Goal: Answer question/provide support: Share knowledge or assist other users

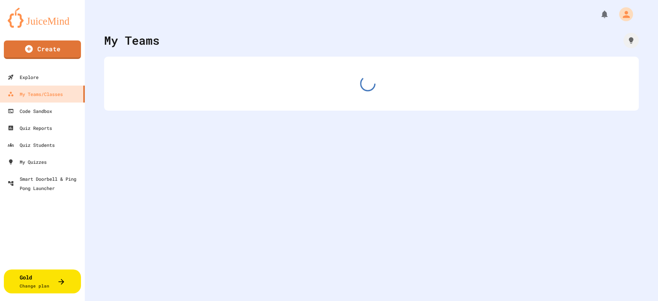
click at [340, 148] on div "My Teams" at bounding box center [372, 150] width 574 height 301
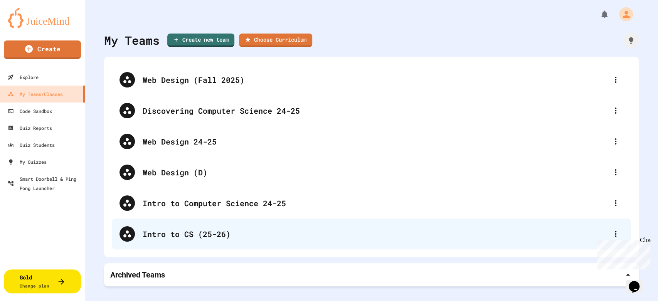
click at [187, 237] on div "Intro to CS (25-26)" at bounding box center [376, 234] width 466 height 12
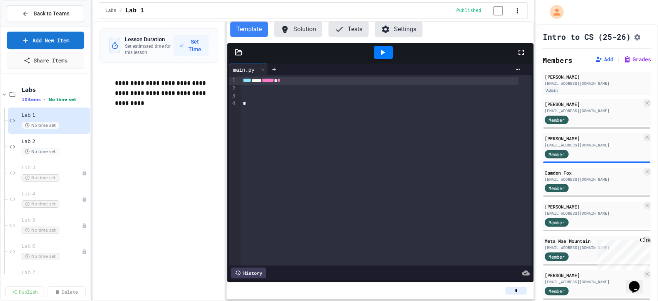
click at [414, 37] on button "Settings" at bounding box center [399, 29] width 48 height 15
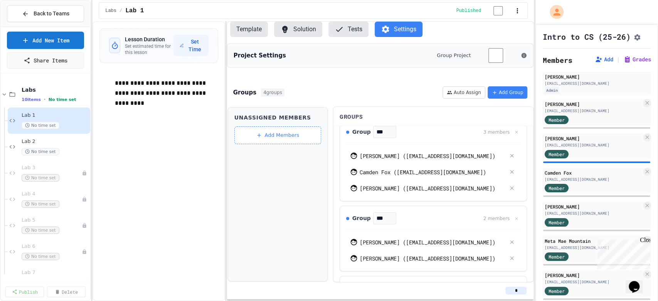
scroll to position [86, 0]
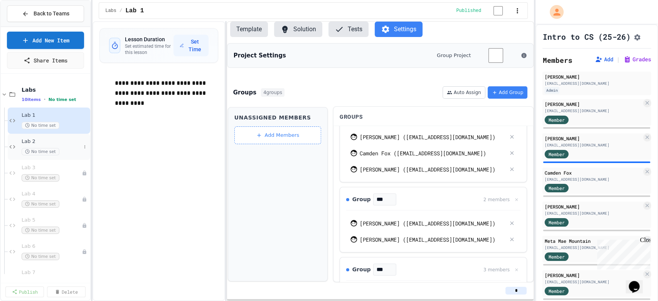
click at [58, 145] on span "Lab 2" at bounding box center [51, 141] width 59 height 7
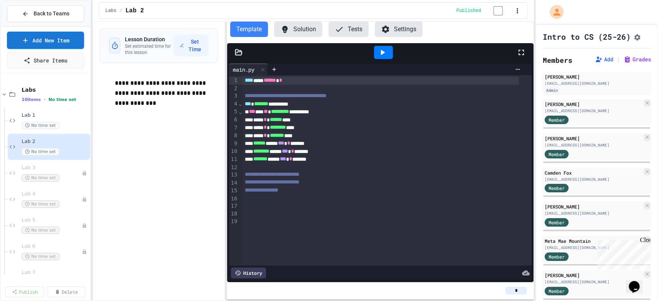
click at [423, 34] on button "Settings" at bounding box center [399, 29] width 48 height 15
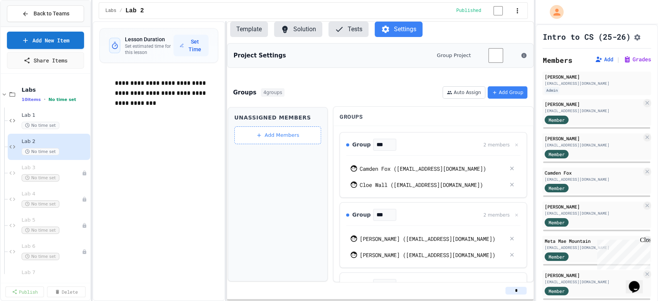
click at [256, 37] on button "Template" at bounding box center [249, 29] width 38 height 15
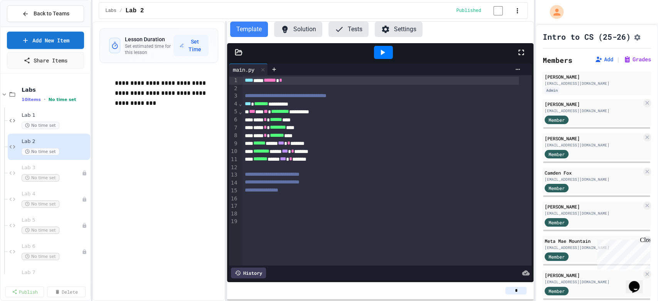
click at [420, 37] on button "Settings" at bounding box center [399, 29] width 48 height 15
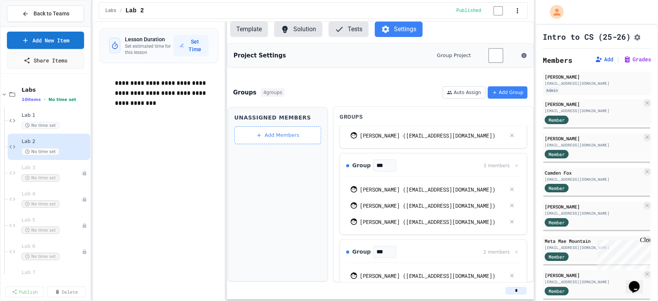
scroll to position [169, 0]
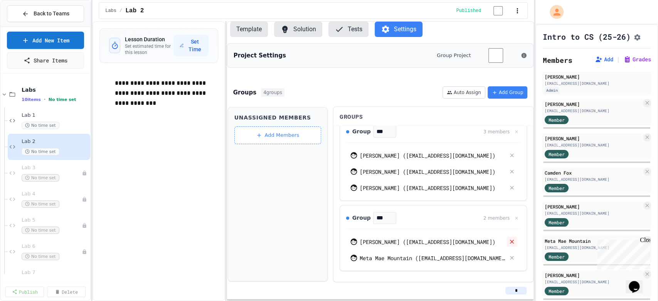
click at [509, 240] on icon at bounding box center [512, 241] width 7 height 7
click at [237, 37] on button "Template" at bounding box center [249, 29] width 38 height 15
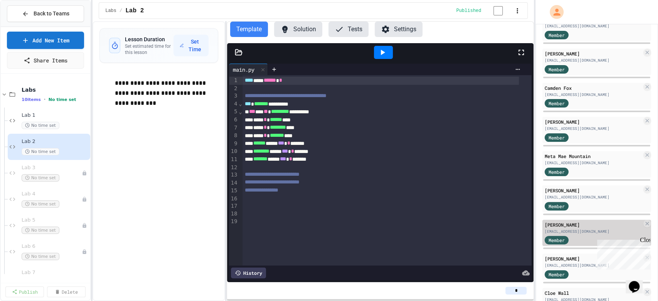
scroll to position [86, 0]
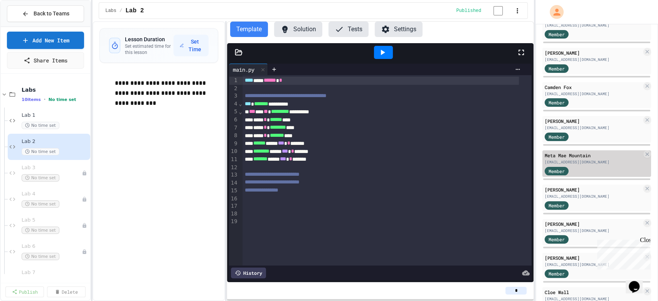
click at [586, 175] on div "Member" at bounding box center [593, 171] width 97 height 10
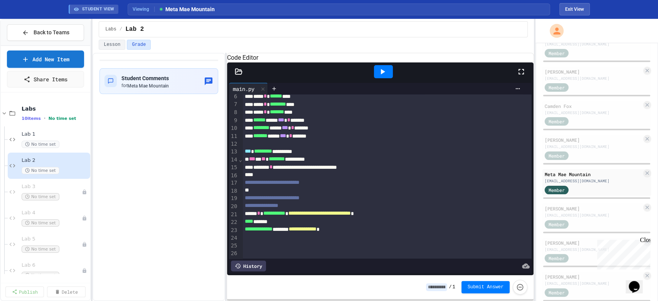
scroll to position [78, 0]
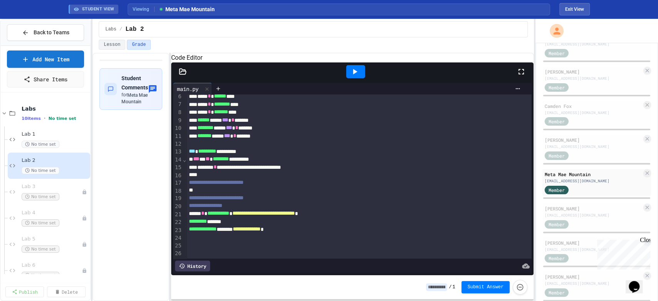
click at [168, 172] on div "**********" at bounding box center [314, 177] width 442 height 248
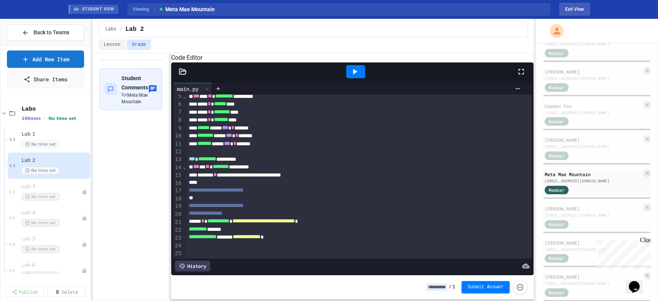
scroll to position [0, 0]
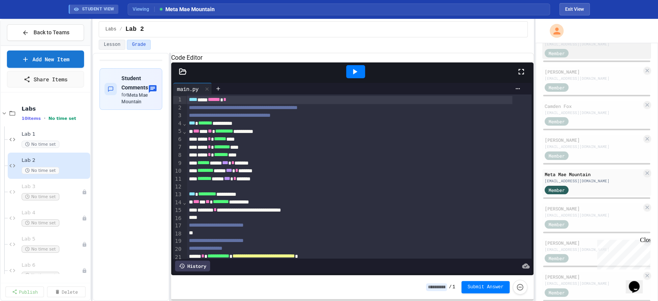
click at [587, 59] on div "Ariana Costa arianacosta@chatham.k12.ny.us Member" at bounding box center [597, 45] width 109 height 27
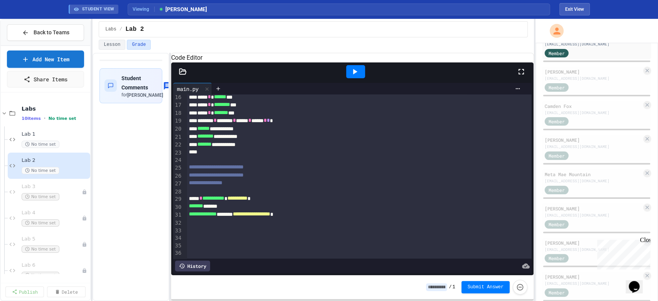
scroll to position [155, 0]
click at [210, 202] on div "******* *******" at bounding box center [350, 206] width 326 height 8
drag, startPoint x: 256, startPoint y: 198, endPoint x: 295, endPoint y: 199, distance: 38.6
click at [270, 211] on span "**********" at bounding box center [251, 213] width 37 height 5
click at [248, 196] on span "**********" at bounding box center [238, 198] width 20 height 5
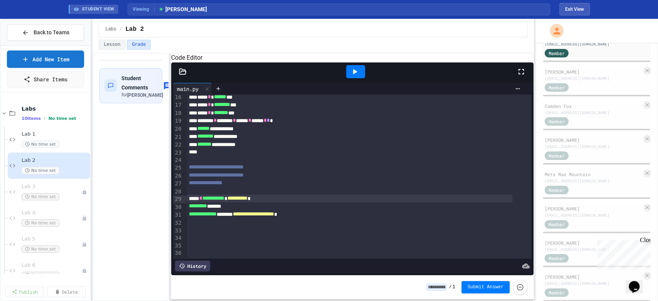
click at [182, 74] on icon at bounding box center [182, 71] width 7 height 5
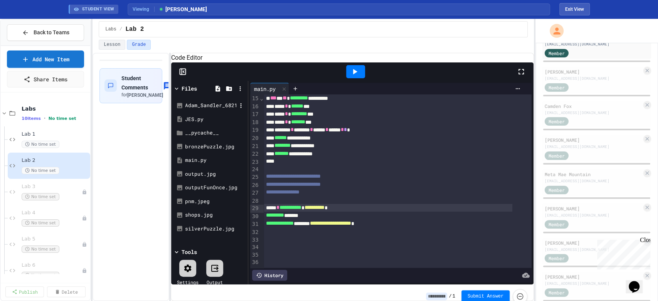
click at [206, 110] on div "Adam_Sandler_6821.jpg" at bounding box center [211, 106] width 52 height 8
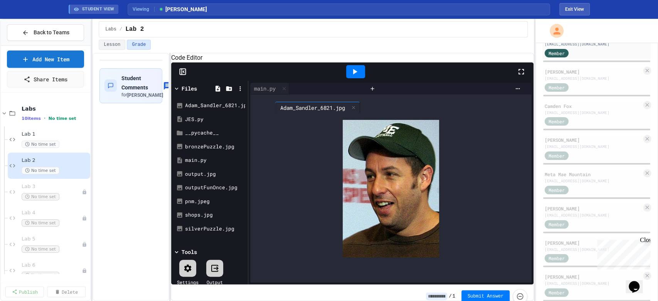
drag, startPoint x: 349, startPoint y: 106, endPoint x: 330, endPoint y: 106, distance: 18.9
click at [330, 94] on div "main.py Adam_Sandler_6821.jpg" at bounding box center [308, 89] width 116 height 12
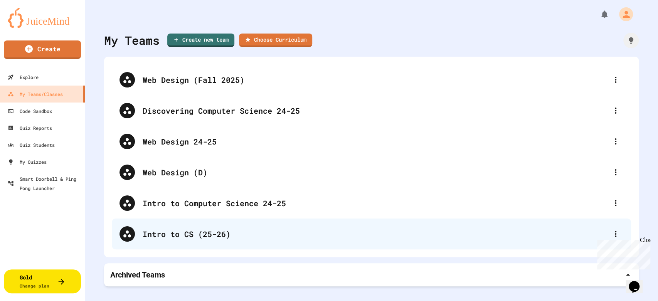
click at [208, 235] on div "Intro to CS (25-26)" at bounding box center [376, 234] width 466 height 12
